Goal: Task Accomplishment & Management: Manage account settings

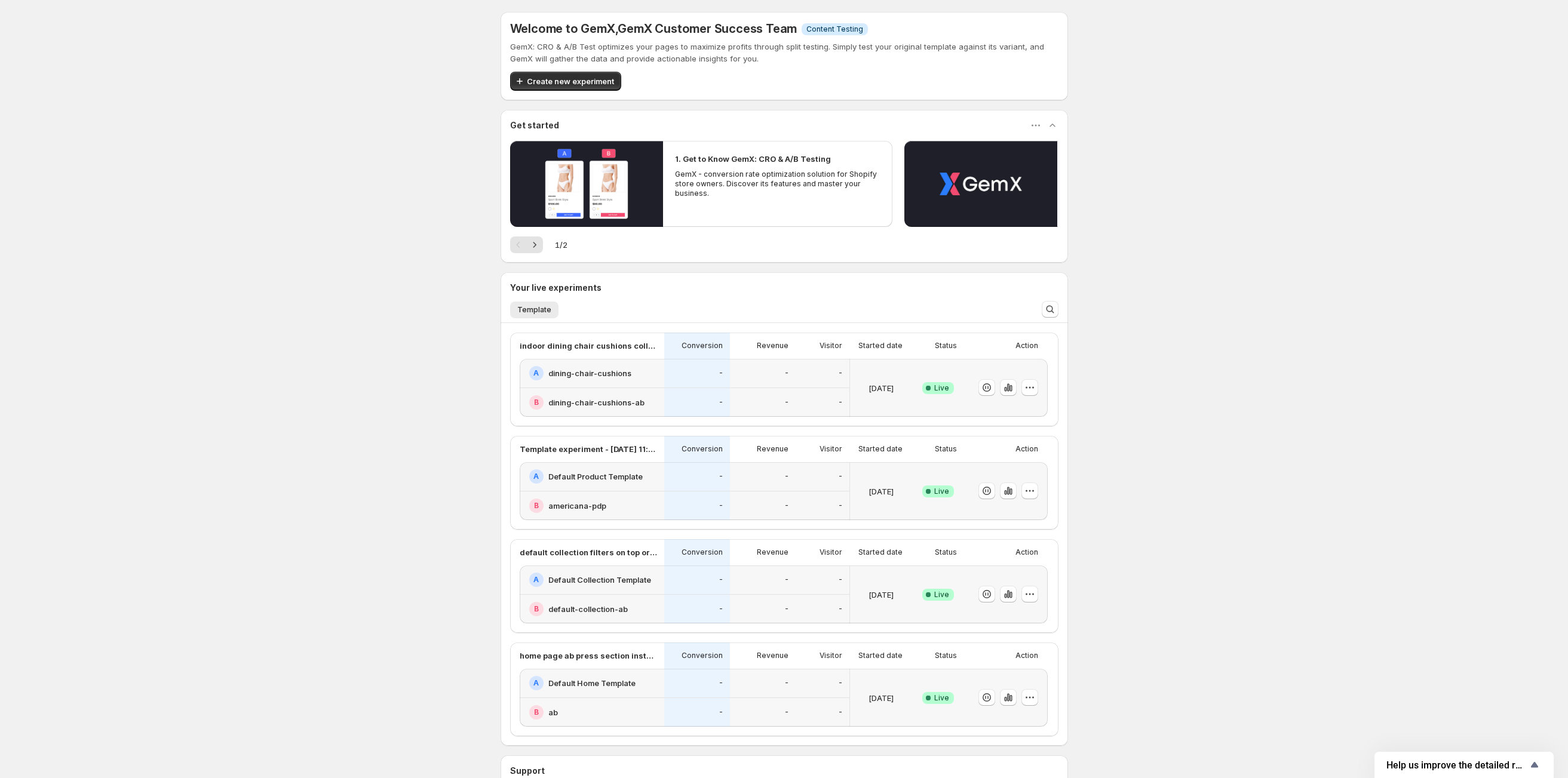
click at [620, 473] on h2 "Default Product Template" at bounding box center [595, 476] width 94 height 12
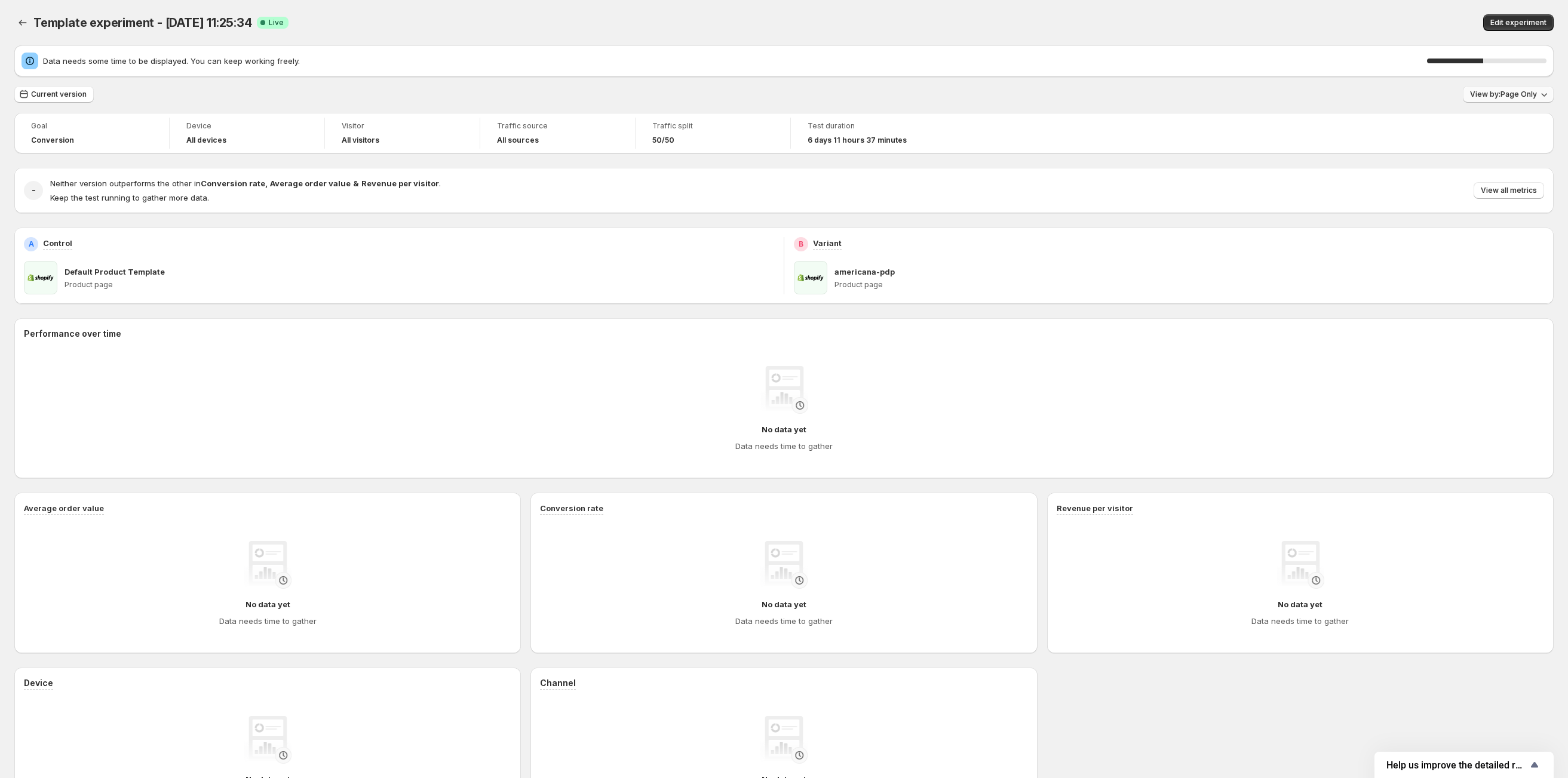
click at [1532, 98] on span "View by: Page Only" at bounding box center [1503, 94] width 67 height 10
click at [1383, 156] on div "Session Wide" at bounding box center [1434, 160] width 224 height 12
click at [1479, 98] on span "View by: Session Wide" at bounding box center [1497, 94] width 79 height 10
click at [1458, 139] on span "Page Only Calculates metrics exclusively on the experiment page without includi…" at bounding box center [1434, 130] width 224 height 36
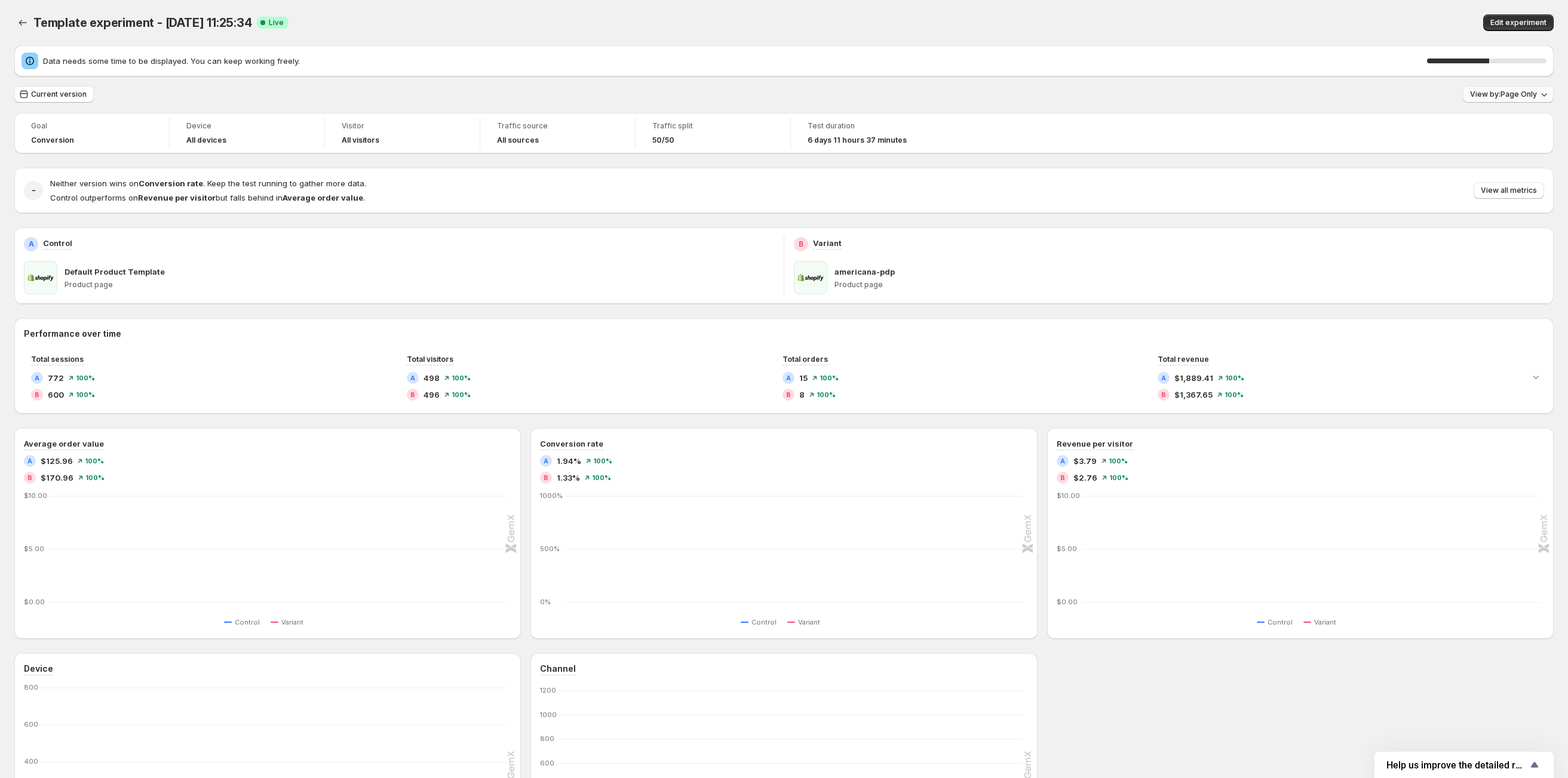
click at [1492, 100] on button "View by: Page Only" at bounding box center [1508, 94] width 91 height 17
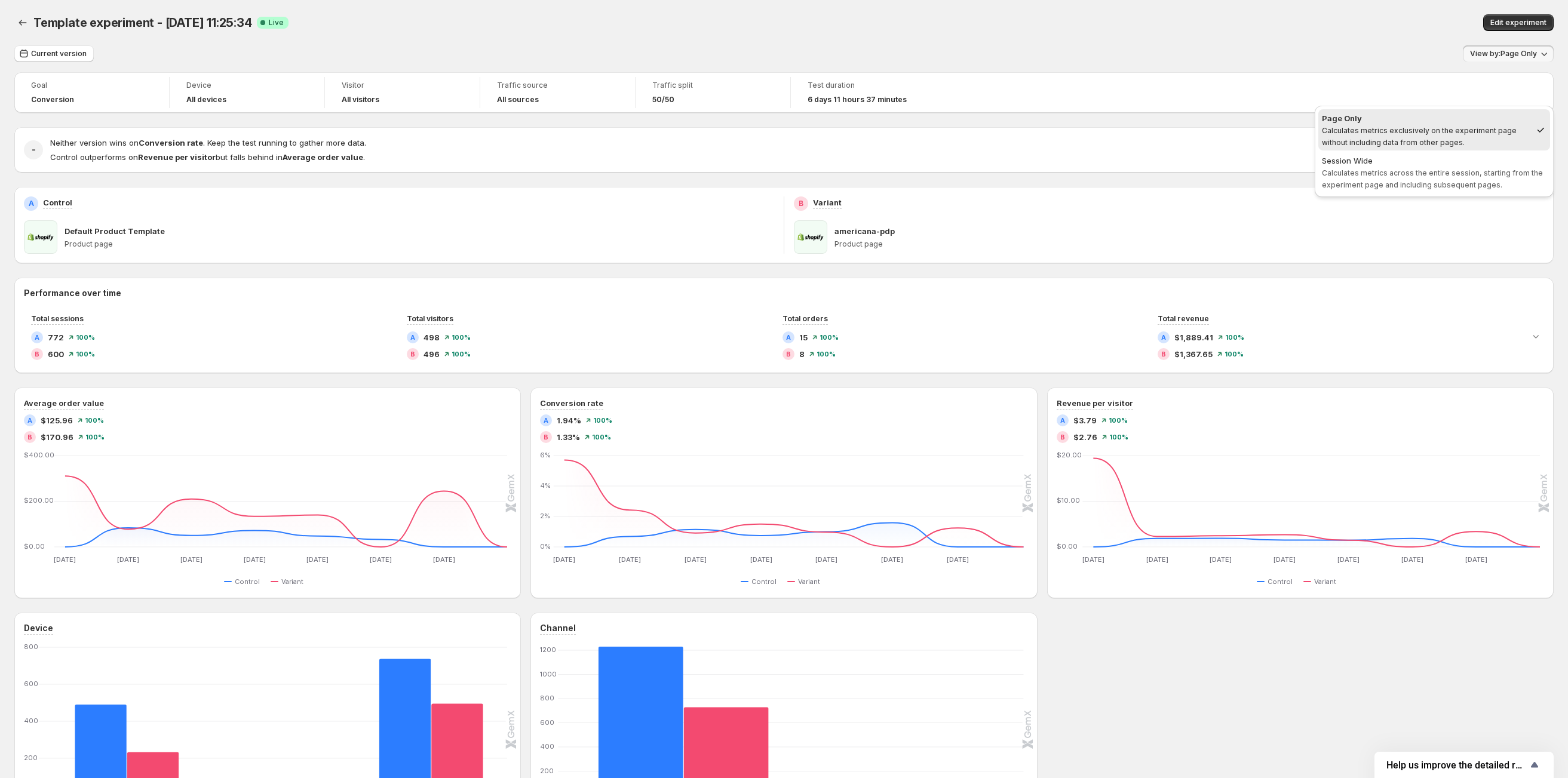
click at [1125, 86] on div "Goal Conversion Device All devices Visitor All visitors Traffic source All sour…" at bounding box center [784, 92] width 1539 height 41
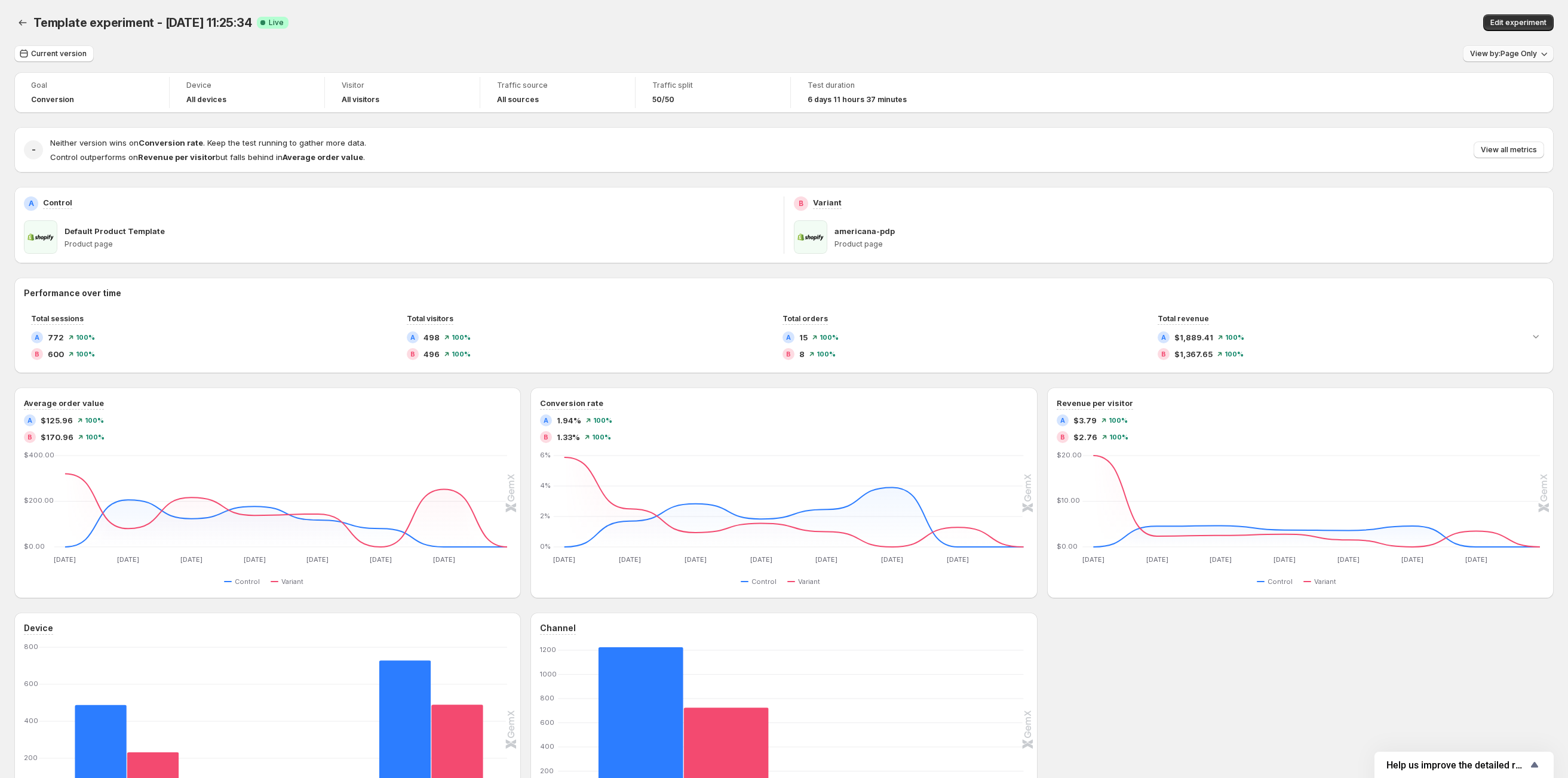
click at [1484, 56] on span "View by: Page Only" at bounding box center [1503, 54] width 67 height 10
click at [1268, 67] on div "Current version View by: Page Only Goal Conversion Device All devices Visitor A…" at bounding box center [784, 446] width 1539 height 801
click at [1478, 56] on span "View by: Page Only" at bounding box center [1503, 54] width 67 height 10
click at [711, 23] on div "Template experiment - [DATE] 11:25:34 Success Complete Live" at bounding box center [456, 23] width 845 height 17
click at [30, 23] on button "Back" at bounding box center [23, 23] width 17 height 17
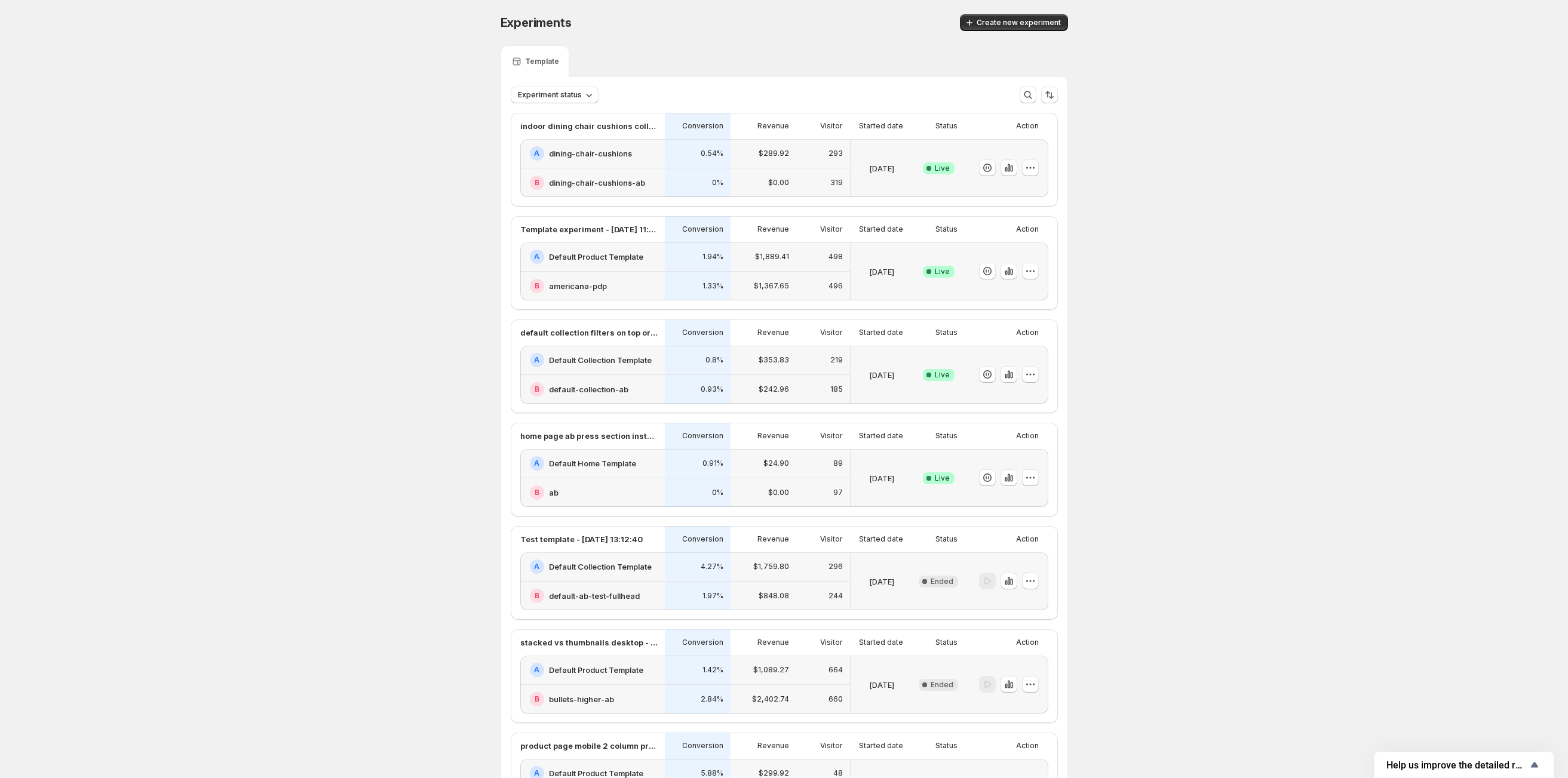
click at [603, 159] on h2 "dining-chair-cushions" at bounding box center [590, 153] width 83 height 12
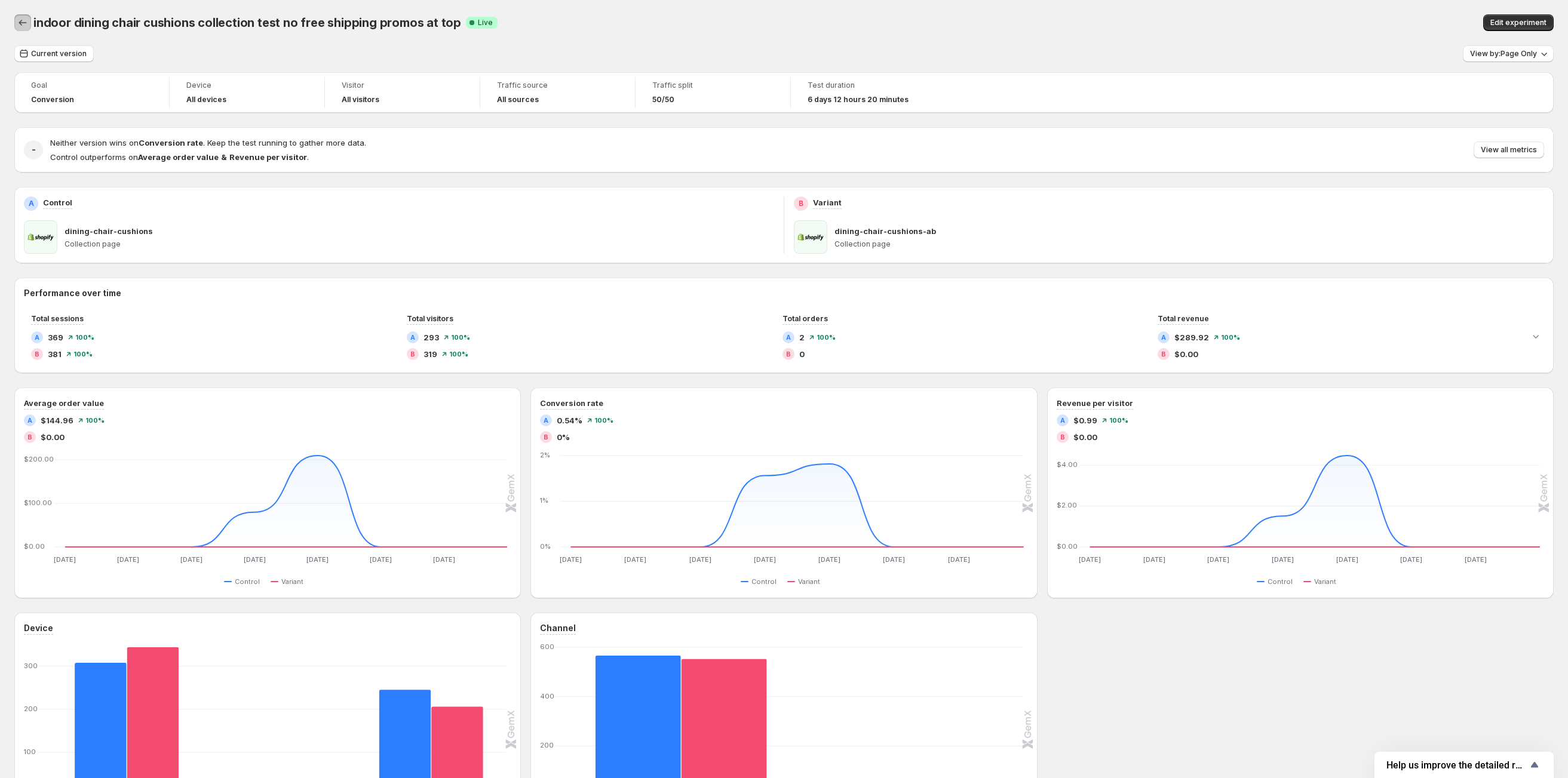
click at [25, 21] on icon "Back" at bounding box center [22, 22] width 12 height 12
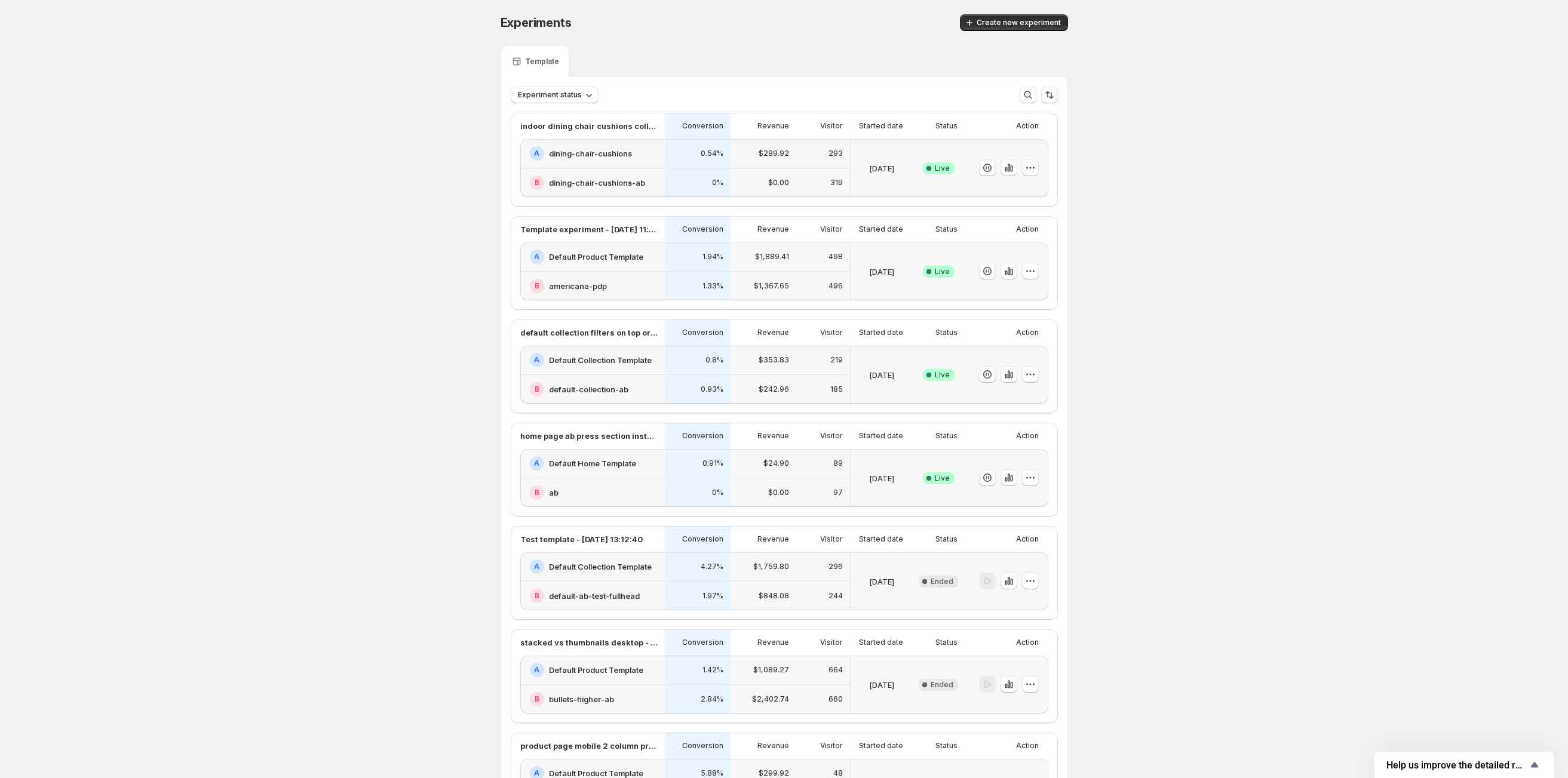
click at [623, 293] on div "B americana-pdp" at bounding box center [594, 286] width 128 height 14
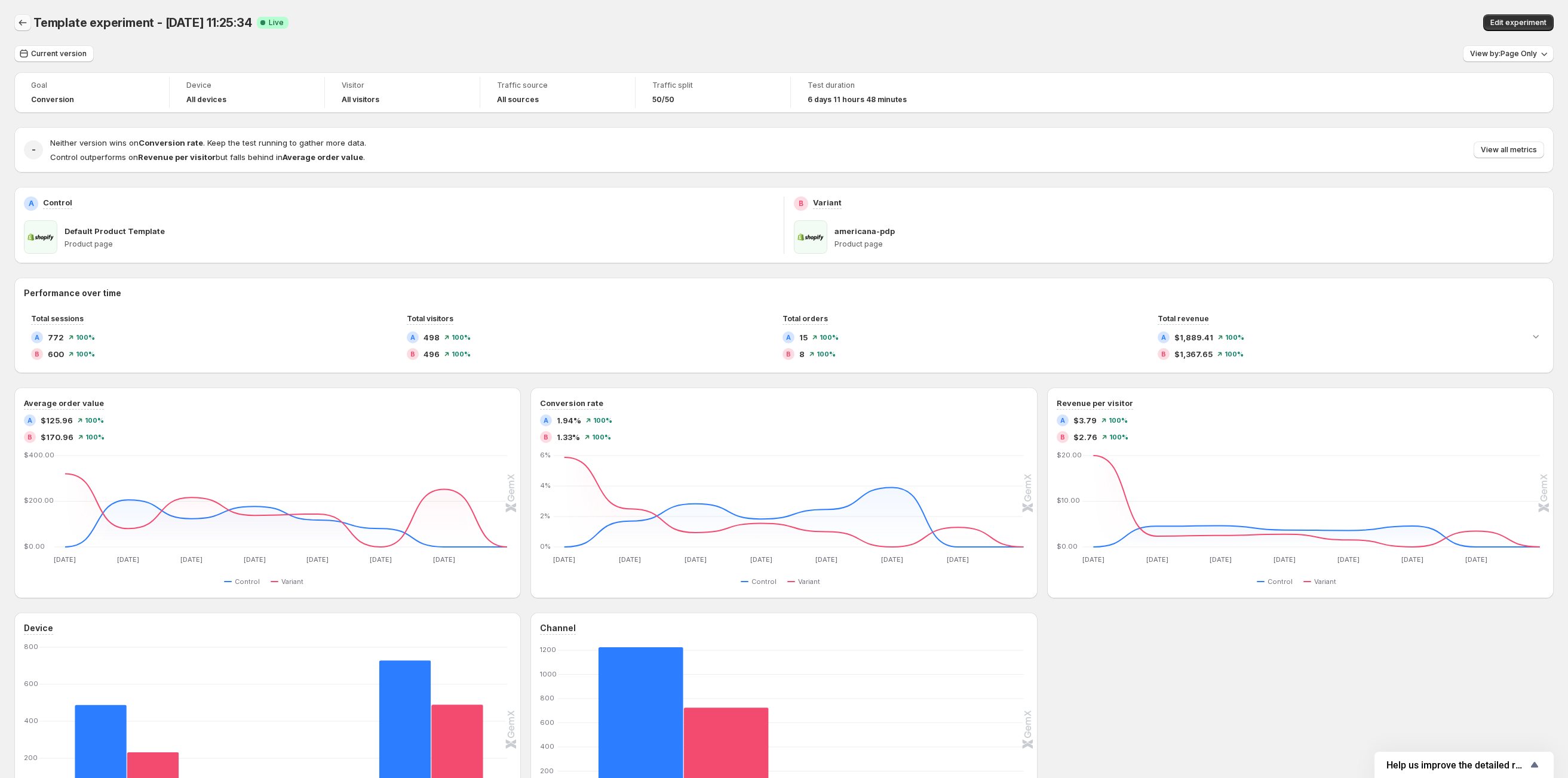
click at [28, 20] on icon "Back" at bounding box center [22, 22] width 12 height 12
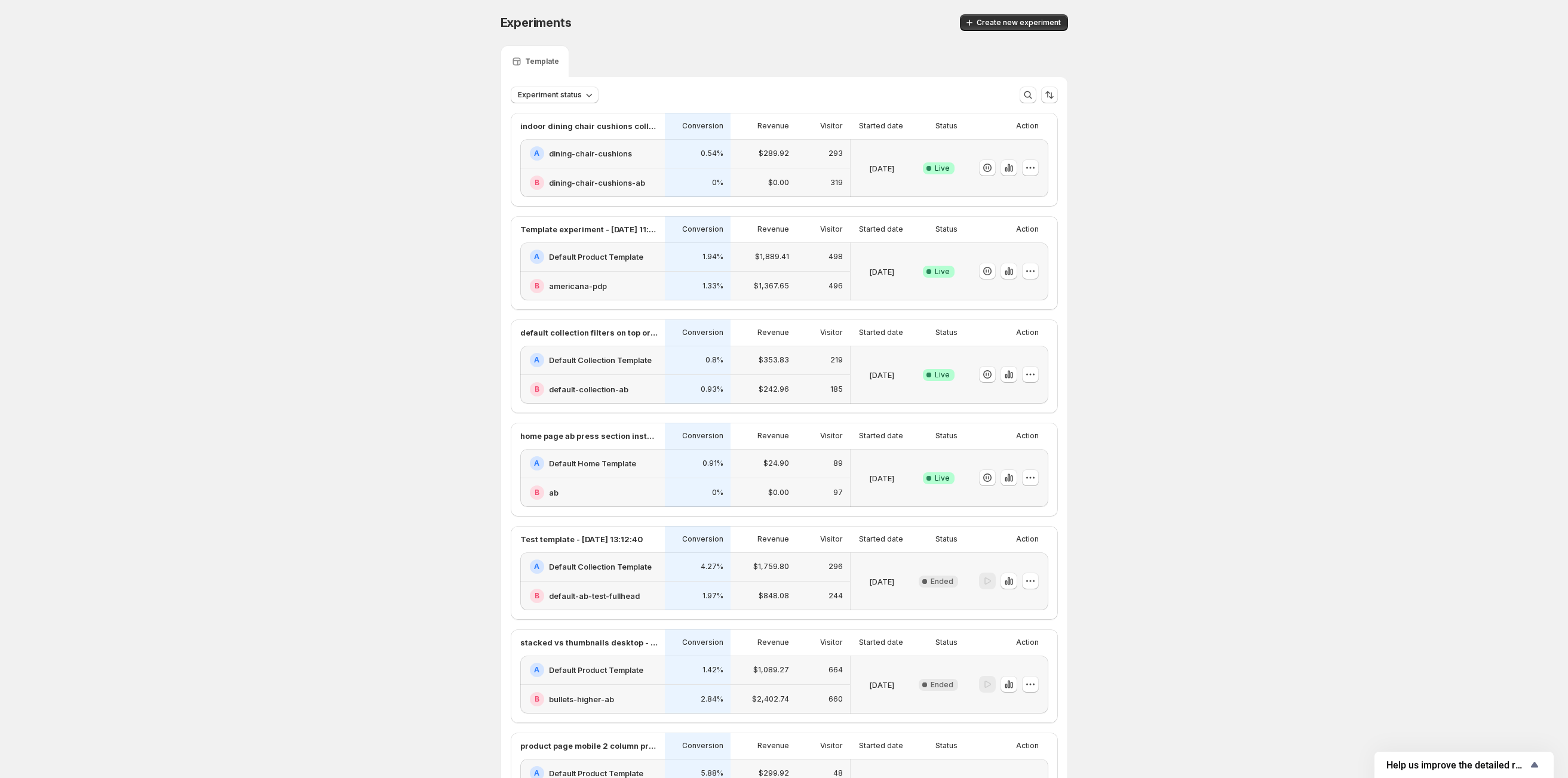
click at [658, 397] on div "B default-collection-ab" at bounding box center [594, 389] width 128 height 14
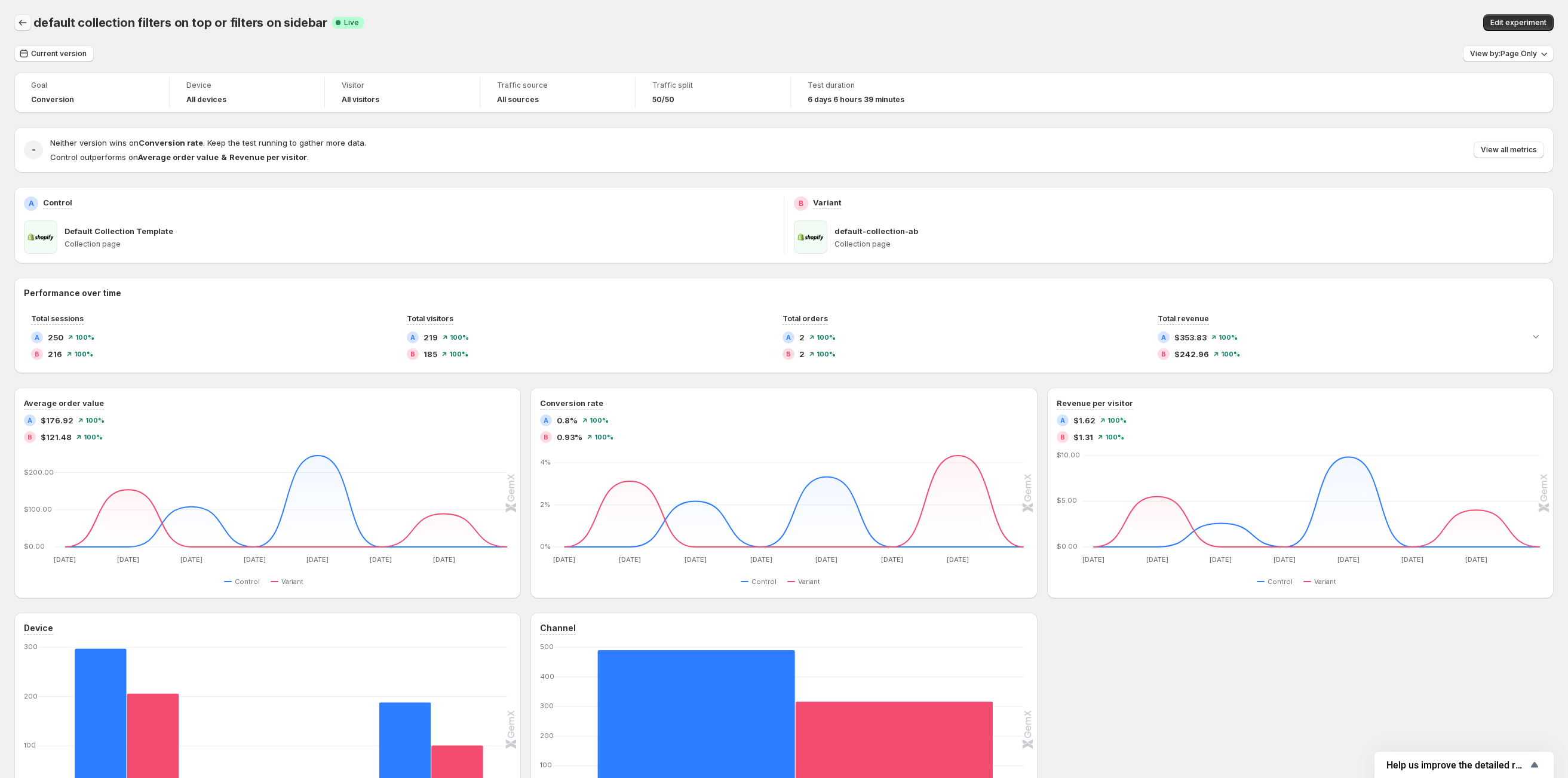
click at [18, 20] on icon "Back" at bounding box center [22, 22] width 12 height 12
